Goal: Information Seeking & Learning: Find specific fact

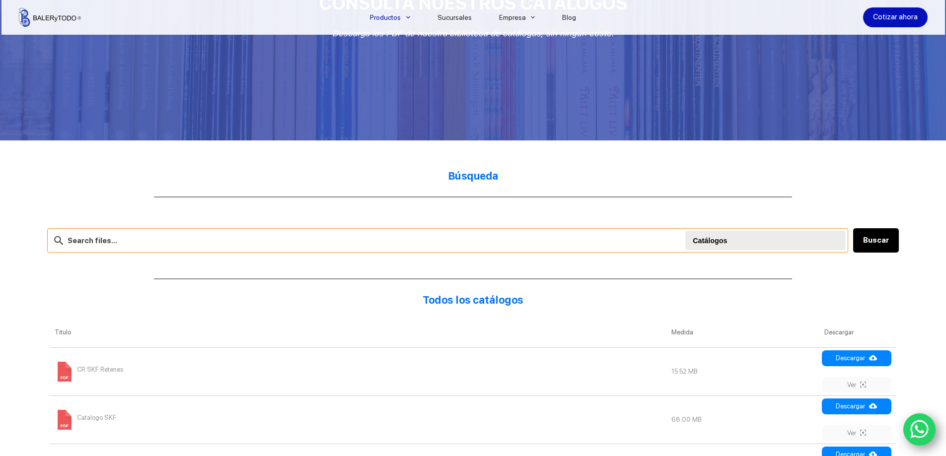
click at [166, 235] on input "text" at bounding box center [447, 240] width 801 height 24
type input "o"
type input "rodamiento w6210 2z"
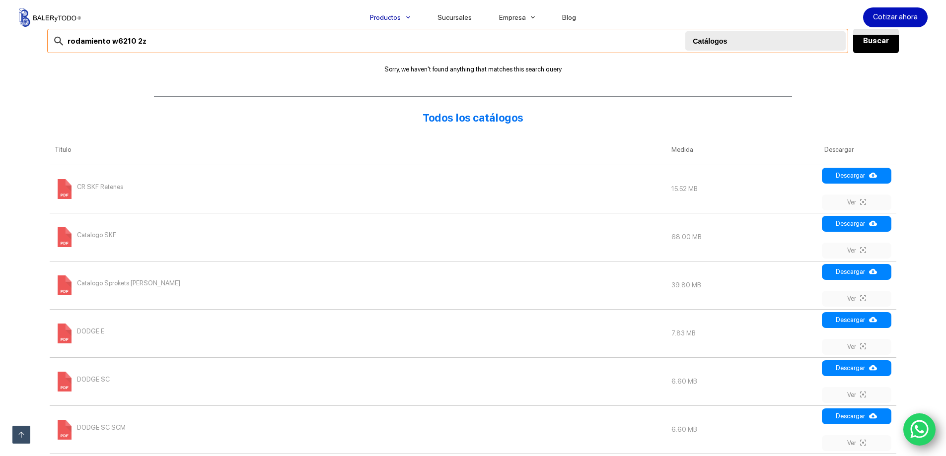
scroll to position [348, 0]
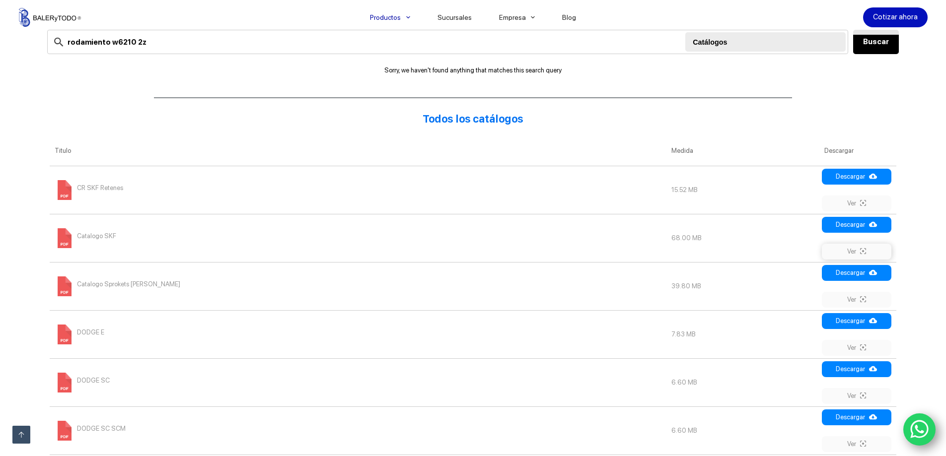
click at [849, 252] on link "Ver" at bounding box center [857, 252] width 70 height 16
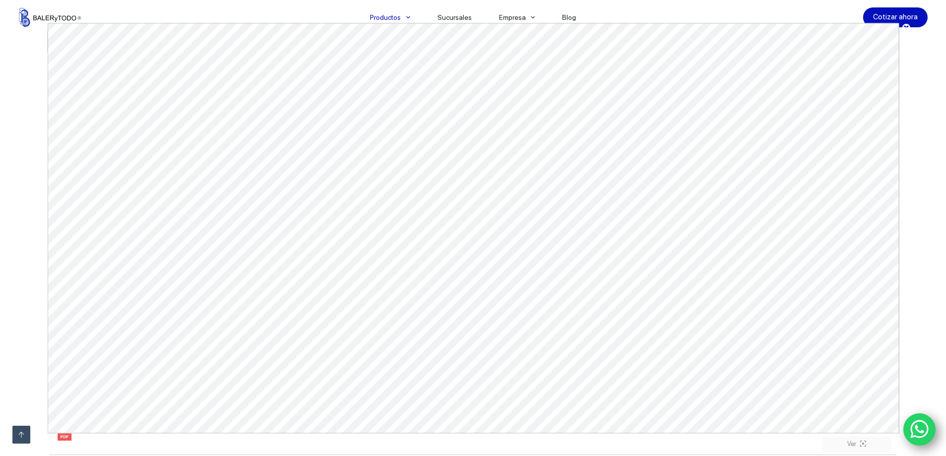
scroll to position [0, 0]
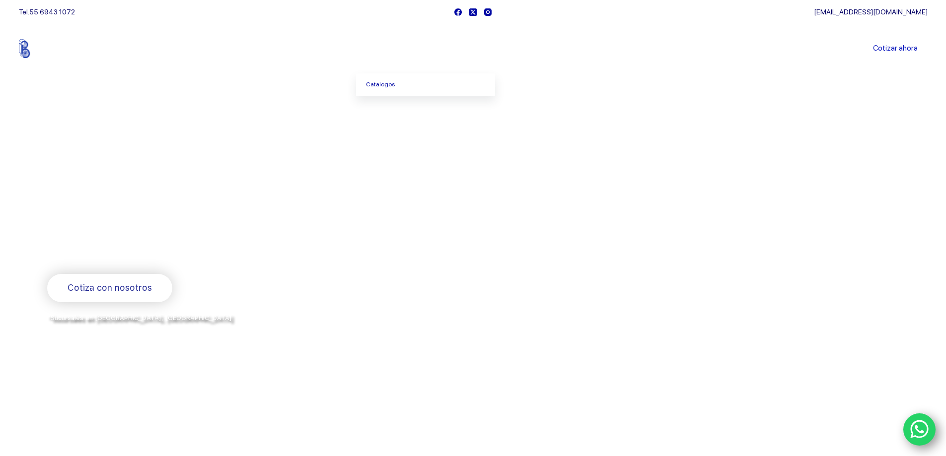
click at [406, 55] on li "Productos [GEOGRAPHIC_DATA]" at bounding box center [390, 49] width 68 height 50
click at [407, 50] on icon "Menu Principal" at bounding box center [408, 49] width 4 height 4
click at [405, 51] on span "Menu Principal" at bounding box center [408, 49] width 12 height 12
click at [385, 43] on li "Productos Catalogos" at bounding box center [390, 49] width 68 height 50
click at [383, 49] on link "Productos" at bounding box center [390, 49] width 68 height 0
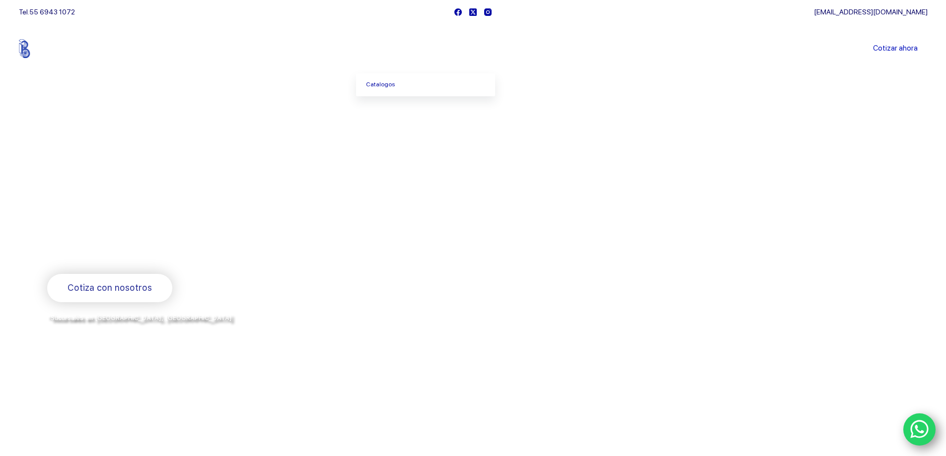
click at [377, 49] on link "Productos" at bounding box center [390, 49] width 68 height 0
click at [405, 44] on span "Menu Principal" at bounding box center [408, 49] width 12 height 12
click at [396, 87] on link "Catalogos" at bounding box center [425, 85] width 139 height 23
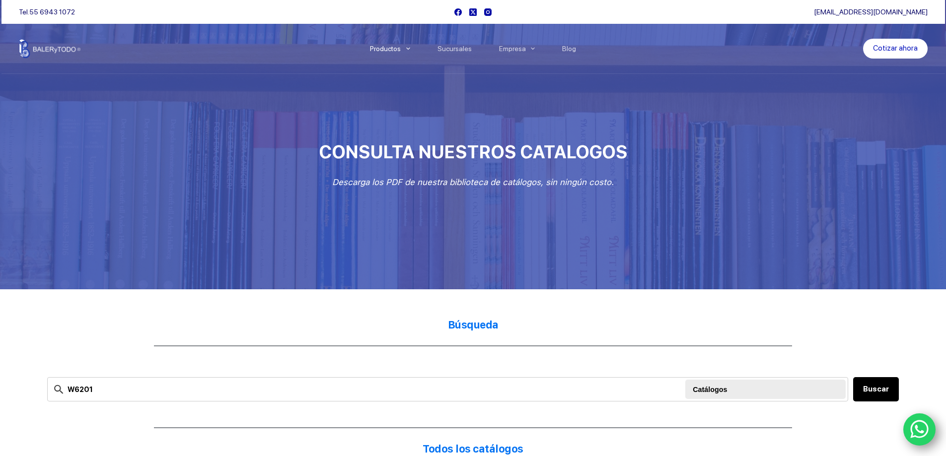
type input "W6201"
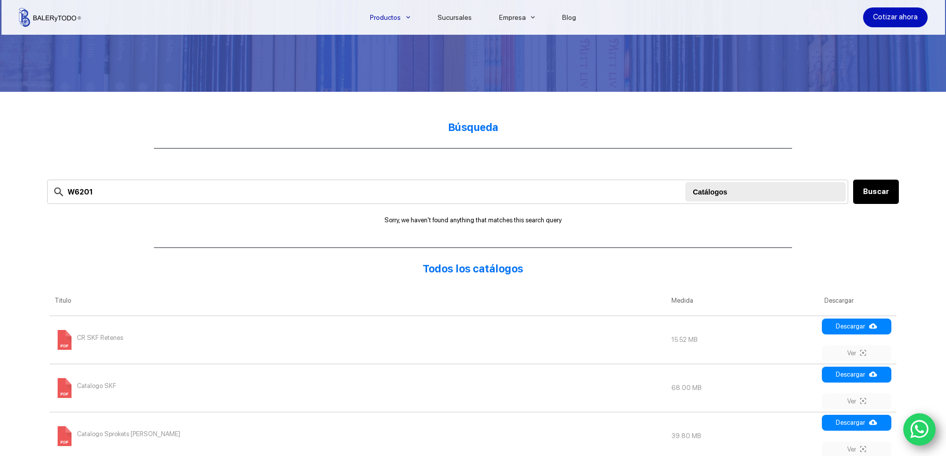
scroll to position [199, 0]
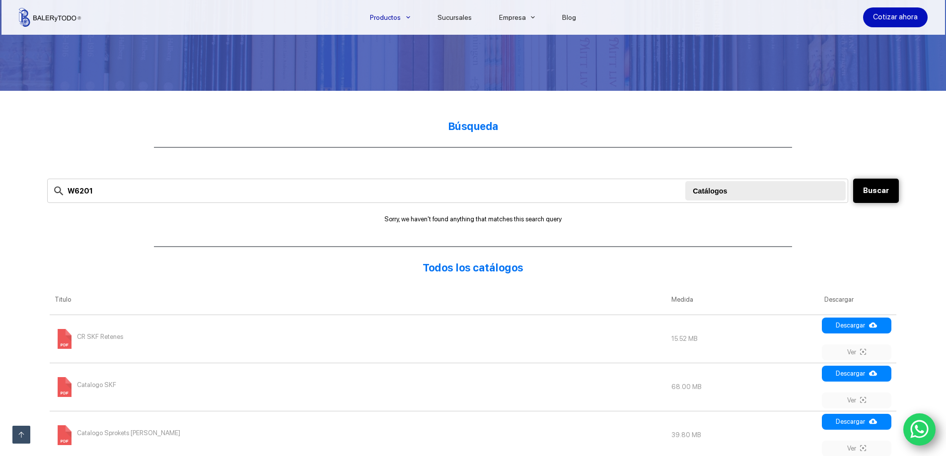
click at [873, 197] on button "Buscar" at bounding box center [876, 191] width 46 height 24
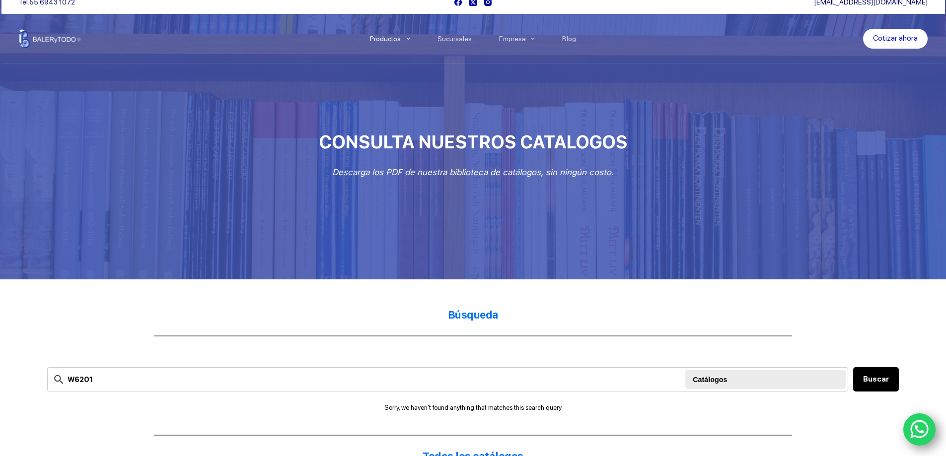
scroll to position [0, 0]
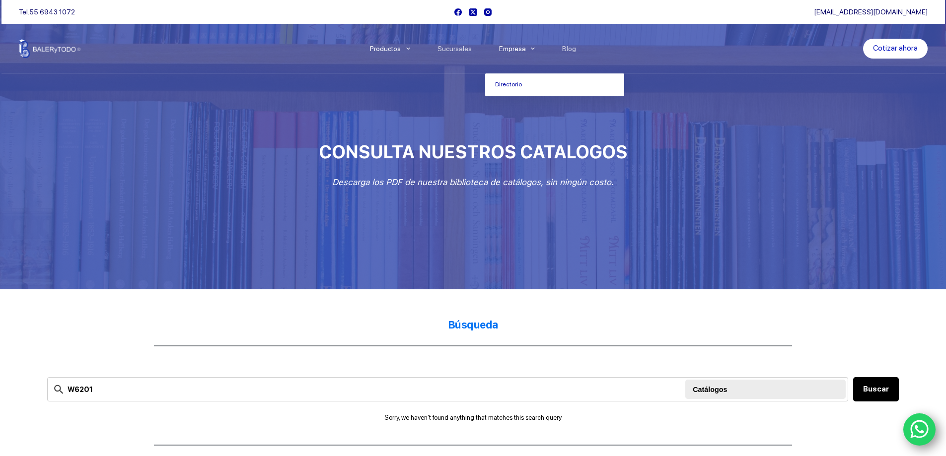
click at [509, 49] on link "Empresa" at bounding box center [517, 49] width 64 height 0
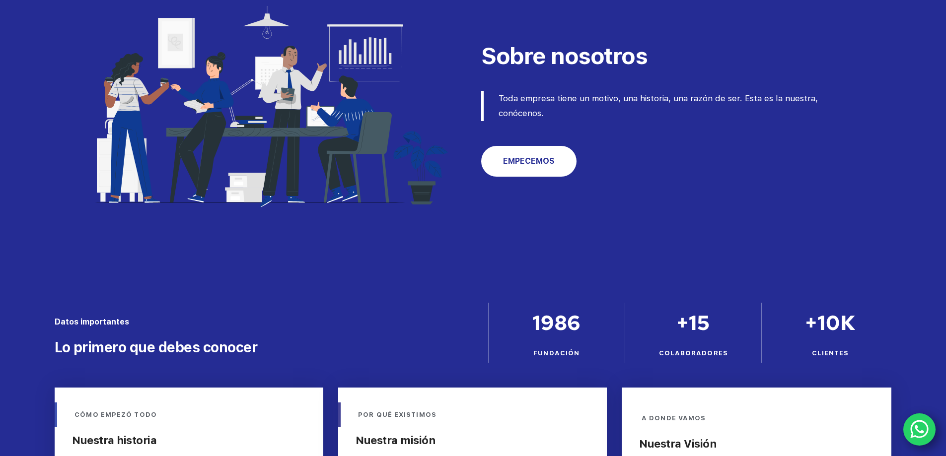
scroll to position [243, 0]
